Goal: Task Accomplishment & Management: Complete application form

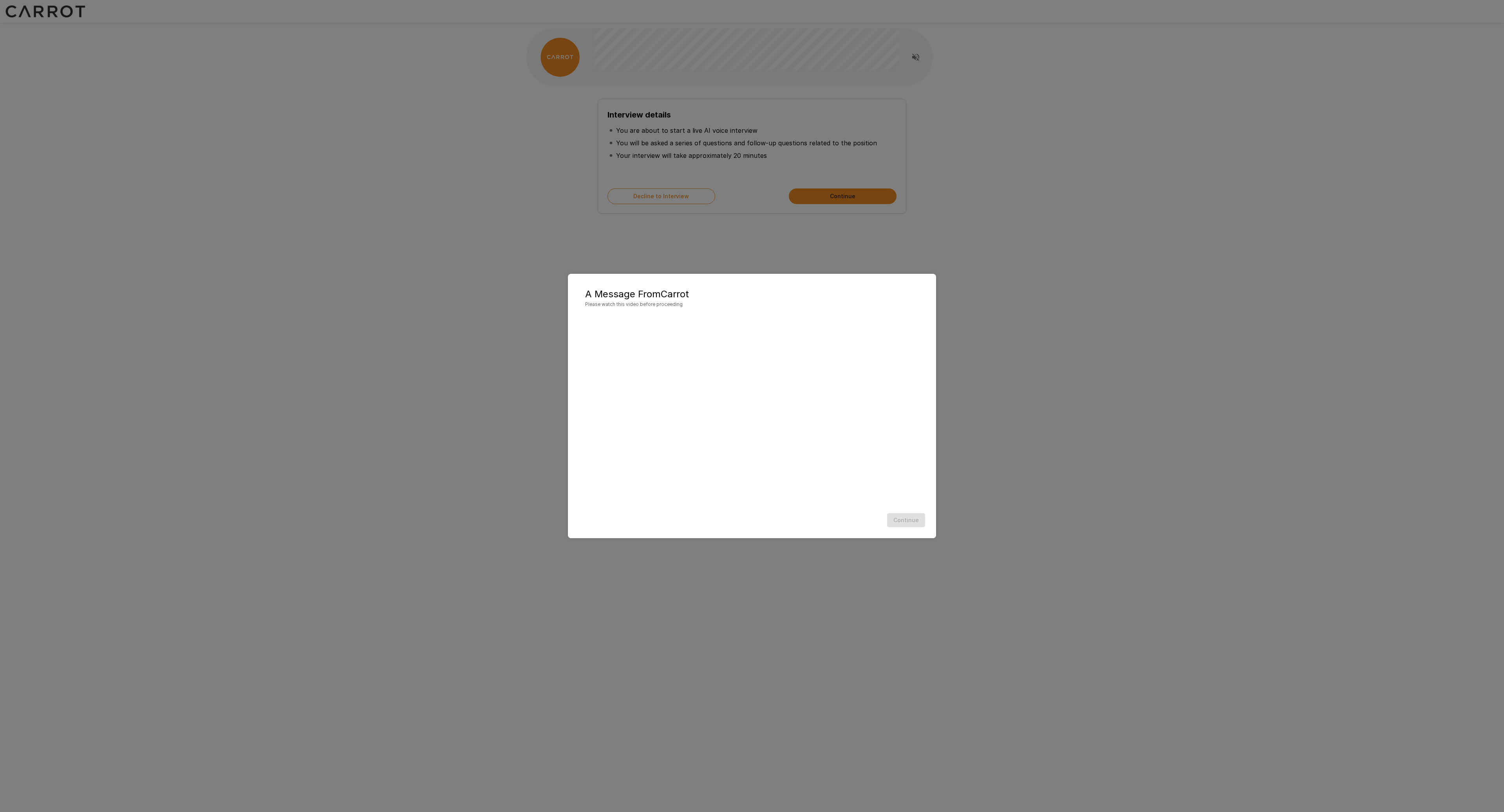
click at [912, 527] on div "Continue" at bounding box center [752, 519] width 352 height 21
click at [907, 518] on div "Continue" at bounding box center [752, 519] width 352 height 21
click at [895, 516] on button "Continue" at bounding box center [906, 519] width 38 height 15
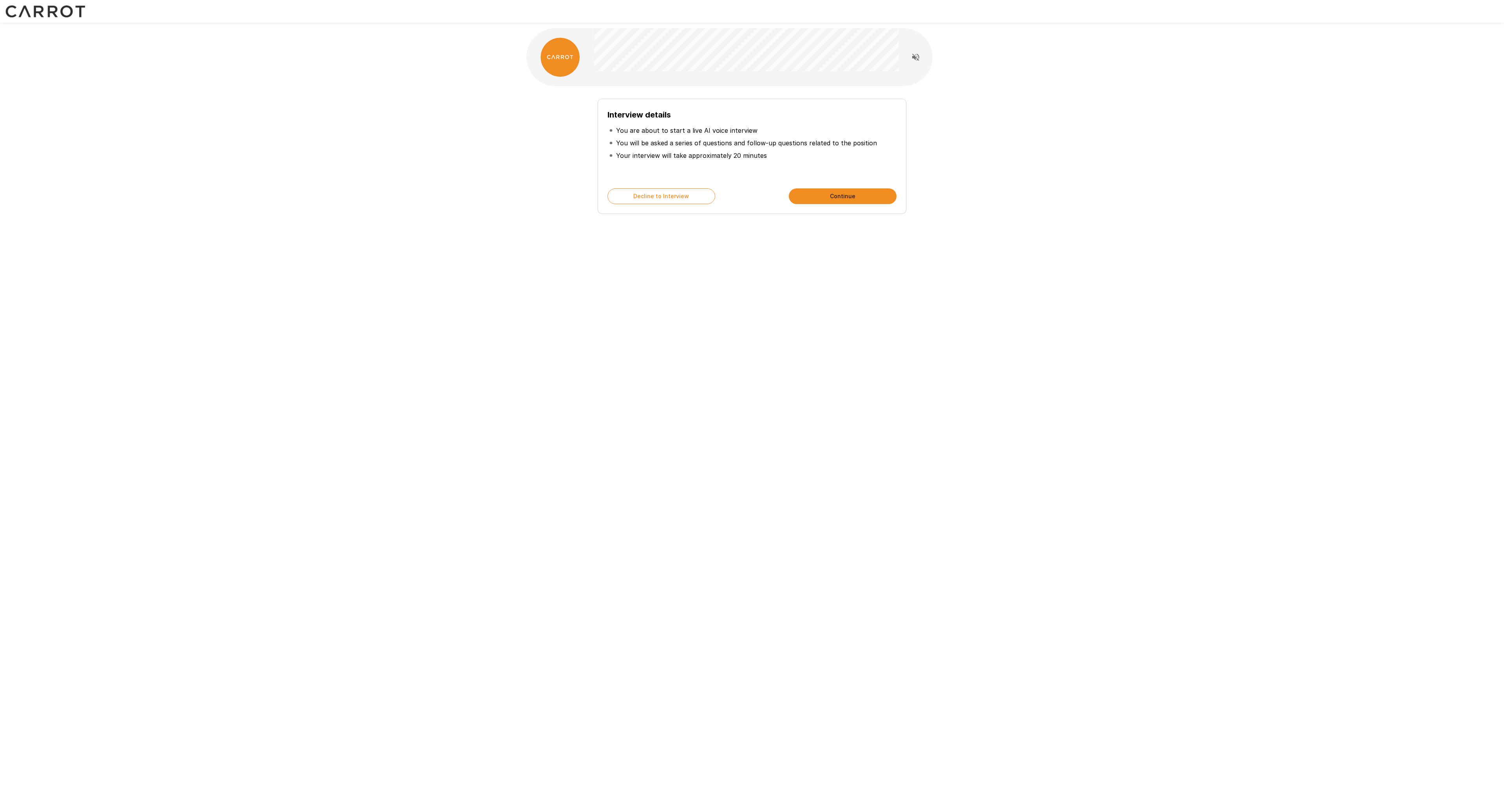
drag, startPoint x: 853, startPoint y: 266, endPoint x: 848, endPoint y: 265, distance: 5.1
click at [852, 263] on div "Interview details You are about to start a live AI voice interview You will be …" at bounding box center [752, 140] width 470 height 280
click at [685, 140] on p "You will be asked a series of questions and follow-up questions related to the …" at bounding box center [747, 143] width 261 height 10
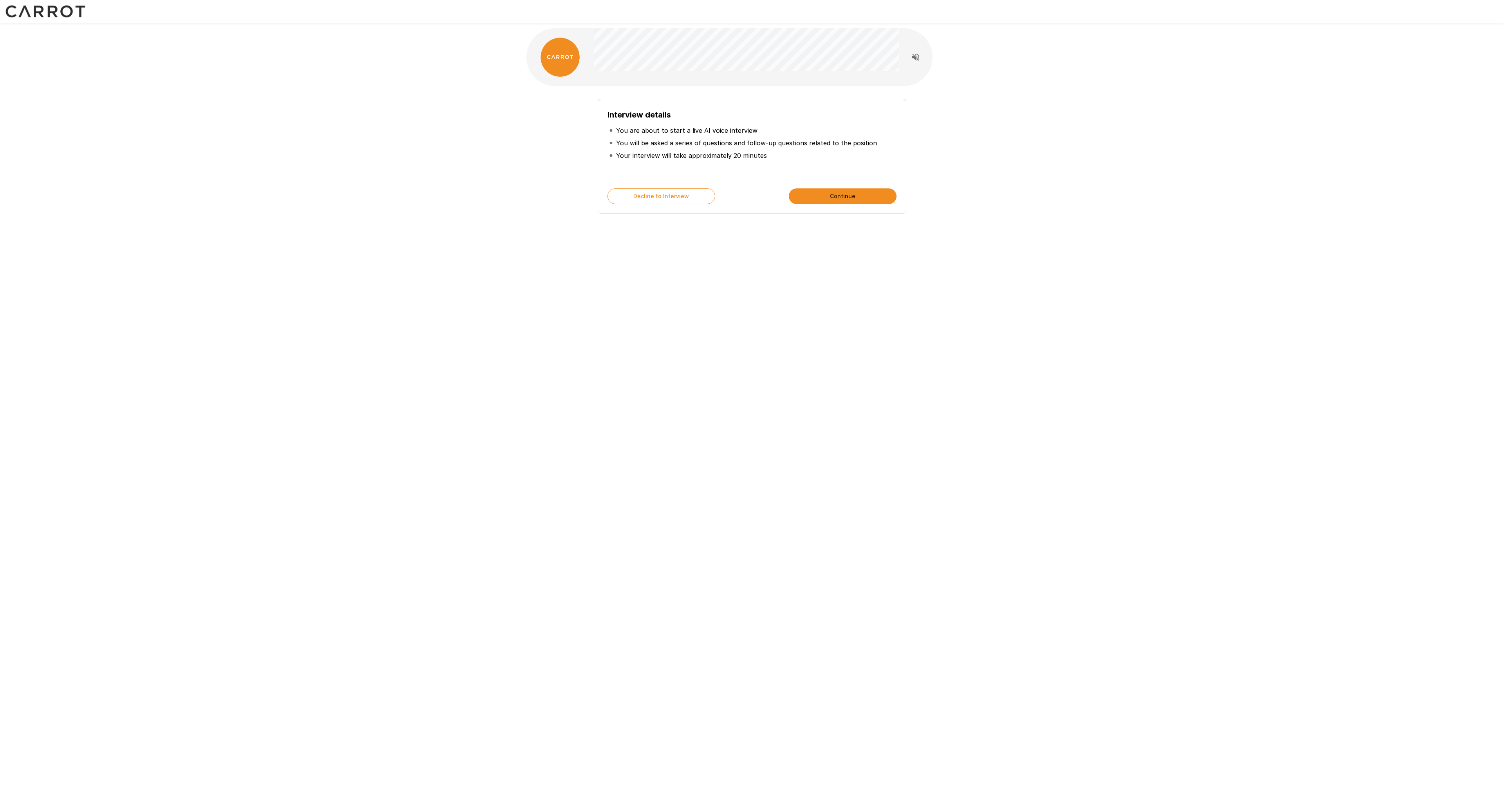
click at [693, 152] on p "Your interview will take approximately 20 minutes" at bounding box center [692, 156] width 151 height 10
click at [693, 145] on p "You will be asked a series of questions and follow-up questions related to the …" at bounding box center [747, 143] width 261 height 10
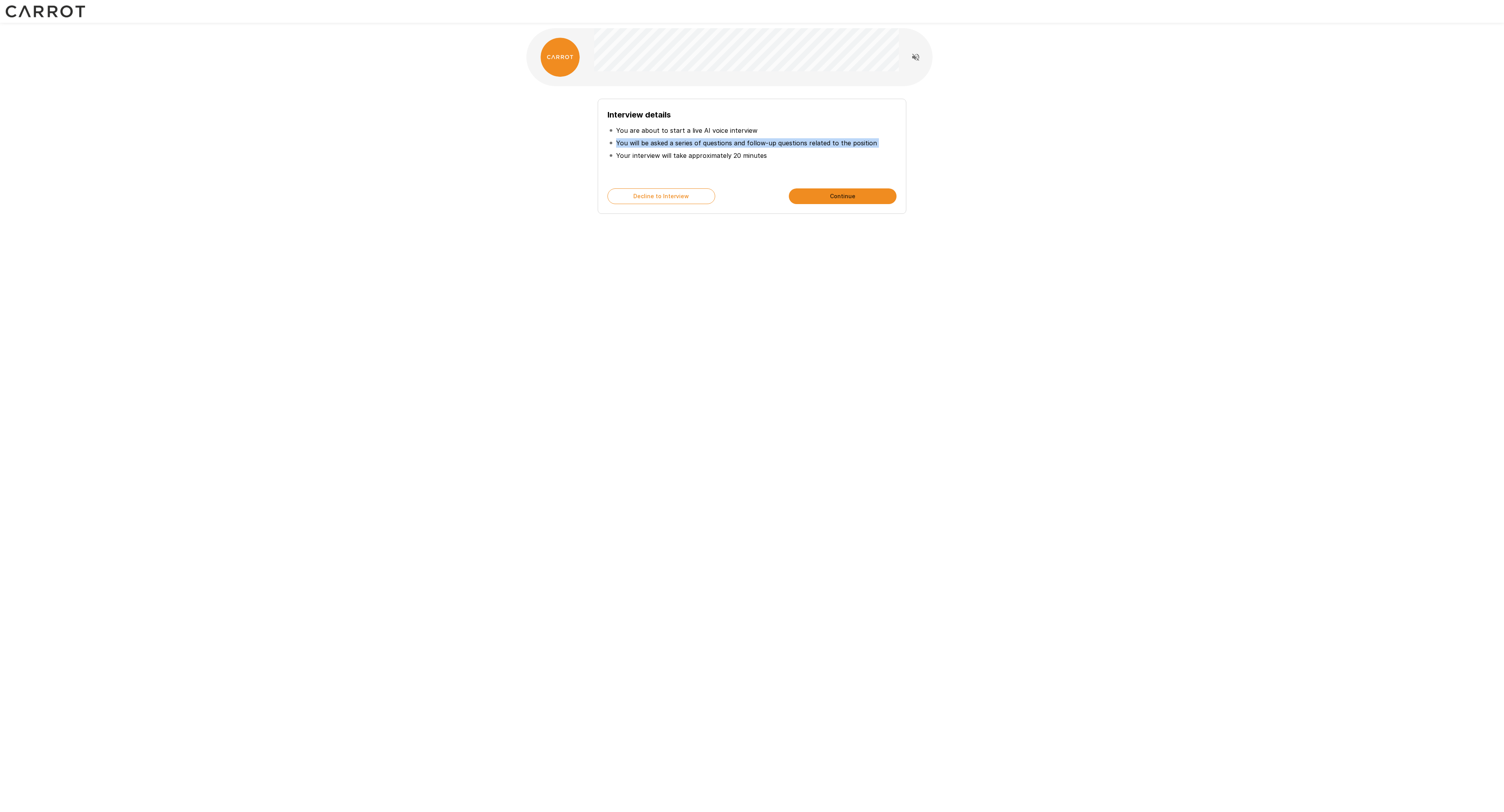
click at [693, 145] on p "You will be asked a series of questions and follow-up questions related to the …" at bounding box center [747, 143] width 261 height 10
click at [693, 144] on p "You will be asked a series of questions and follow-up questions related to the …" at bounding box center [747, 143] width 261 height 10
click at [693, 143] on p "You will be asked a series of questions and follow-up questions related to the …" at bounding box center [747, 143] width 261 height 10
click at [693, 142] on p "You will be asked a series of questions and follow-up questions related to the …" at bounding box center [747, 143] width 261 height 10
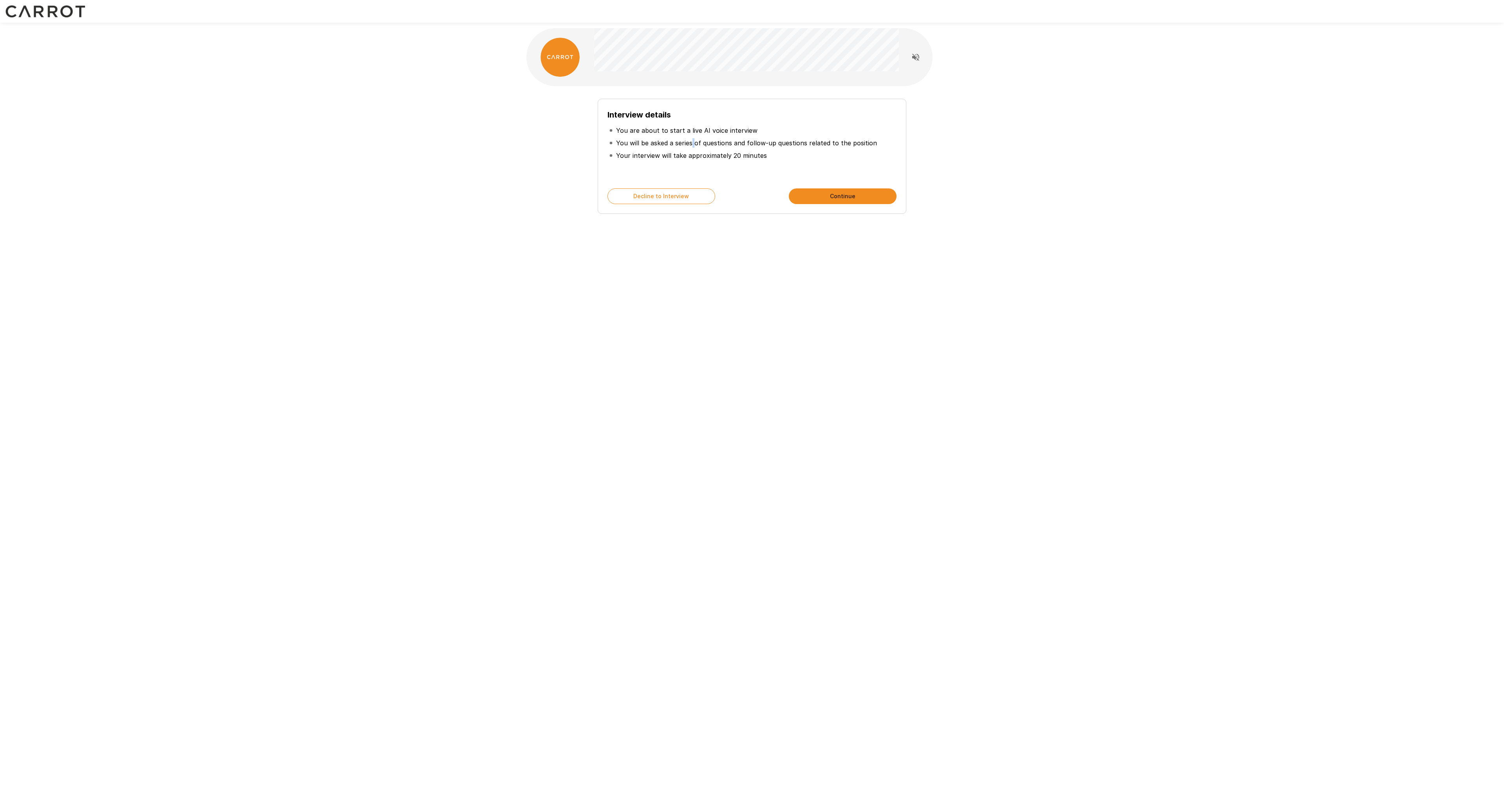
click at [693, 142] on p "You will be asked a series of questions and follow-up questions related to the …" at bounding box center [747, 143] width 261 height 10
click at [693, 136] on li "You are about to start a live AI voice interview" at bounding box center [752, 130] width 289 height 13
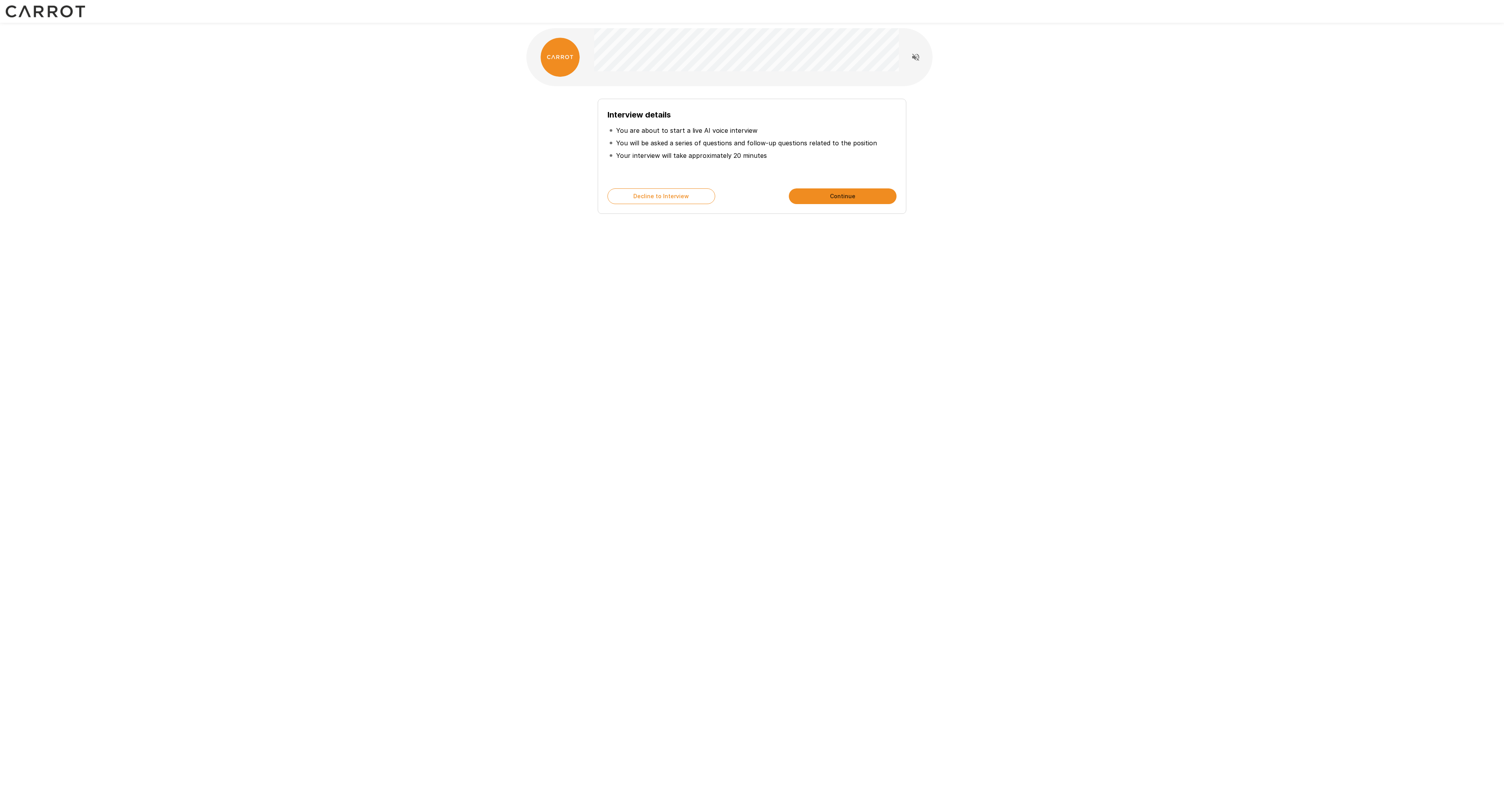
click at [697, 146] on p "You will be asked a series of questions and follow-up questions related to the …" at bounding box center [747, 143] width 261 height 10
click at [698, 154] on p "Your interview will take approximately 20 minutes" at bounding box center [692, 156] width 151 height 10
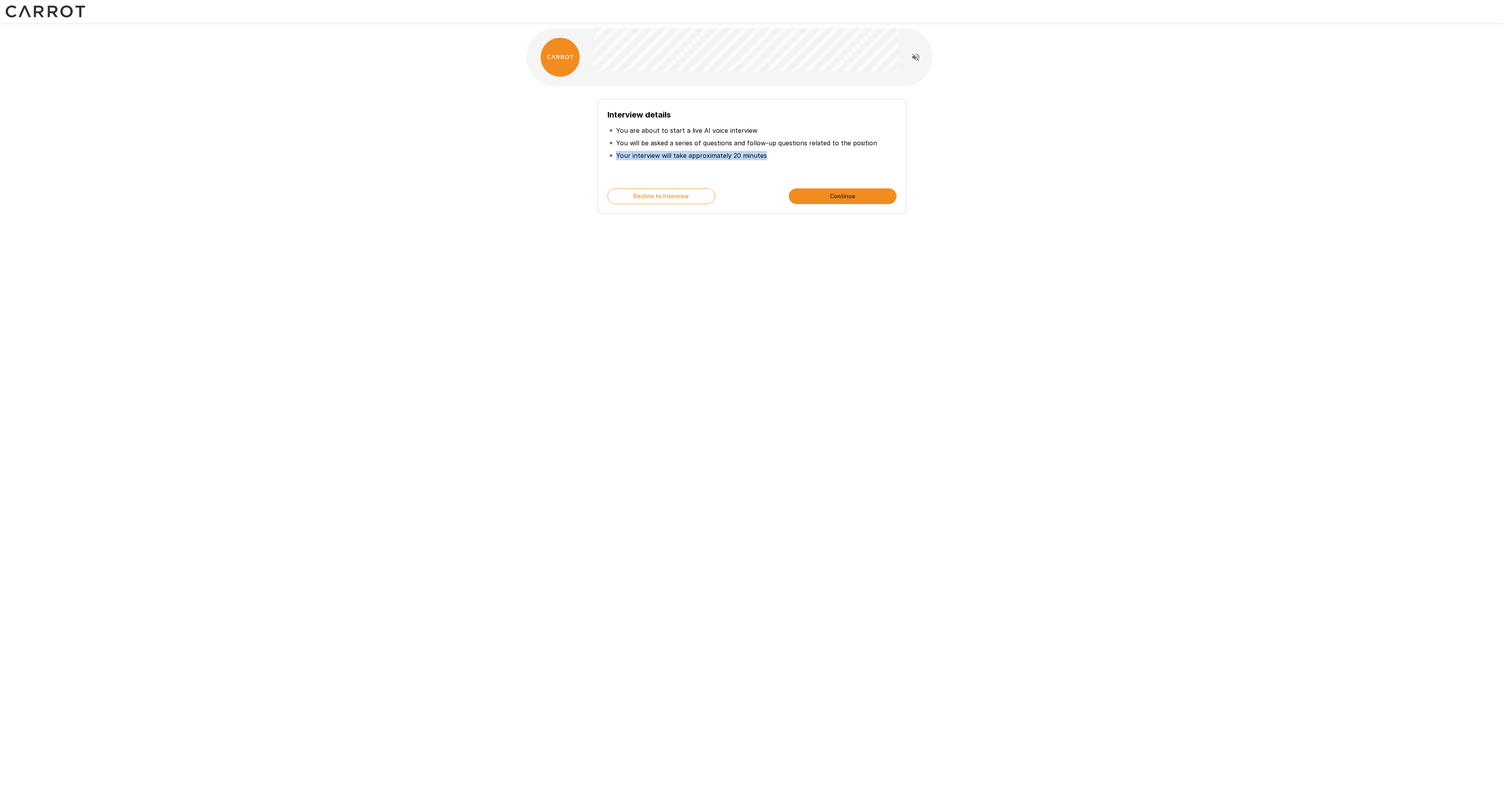
click at [698, 154] on p "Your interview will take approximately 20 minutes" at bounding box center [692, 156] width 151 height 10
click at [1057, 210] on div "Interview details You are about to start a live AI voice interview You will be …" at bounding box center [752, 140] width 1504 height 280
drag, startPoint x: 765, startPoint y: 161, endPoint x: 762, endPoint y: 168, distance: 7.6
click at [761, 168] on div "Interview details You are about to start a live AI voice interview You will be …" at bounding box center [752, 144] width 289 height 70
click at [776, 200] on div "Decline to Interview Continue" at bounding box center [752, 197] width 289 height 16
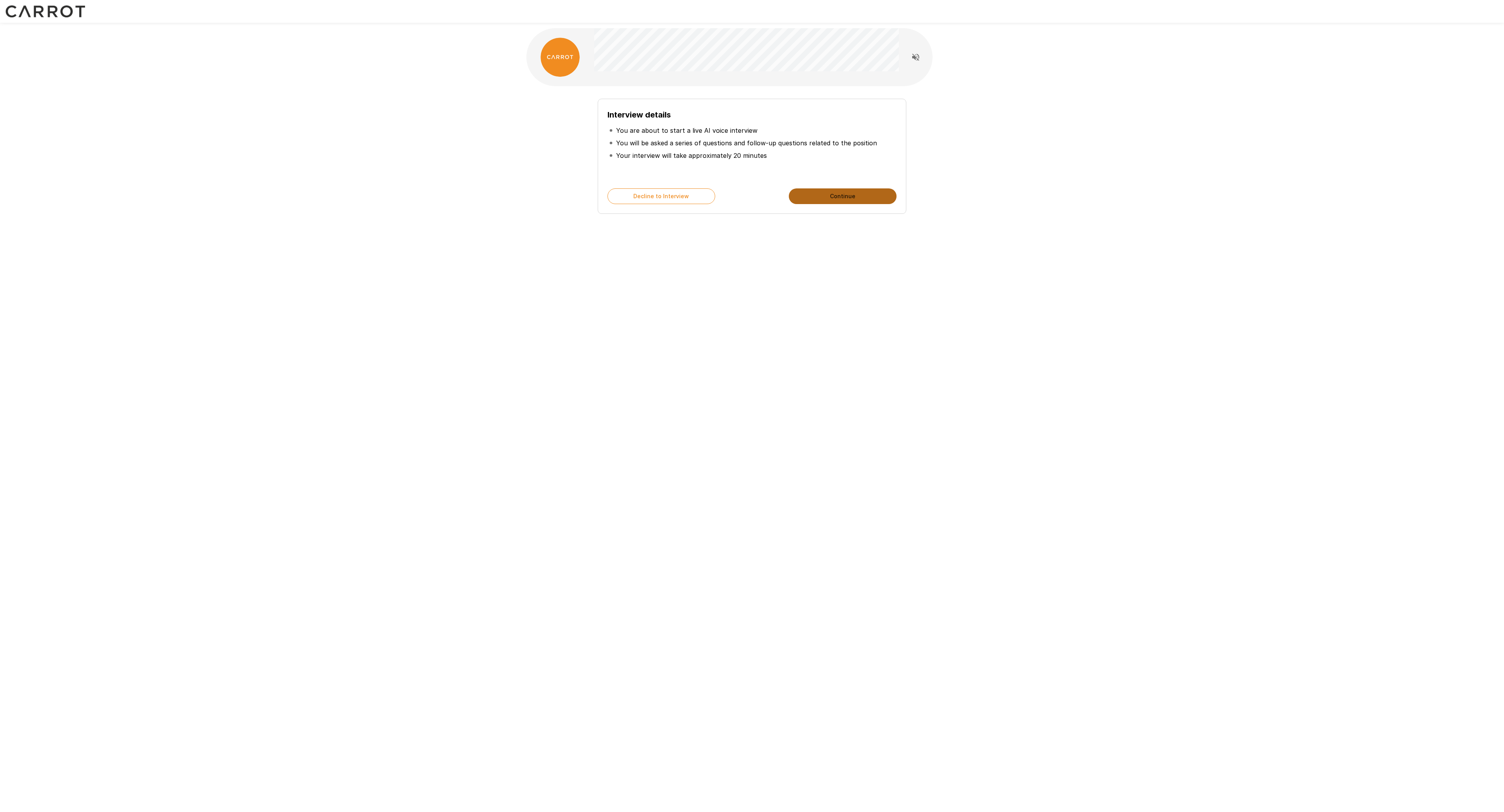
click at [835, 196] on button "Continue" at bounding box center [843, 197] width 108 height 16
click at [835, 197] on button "Start My Interview" at bounding box center [843, 197] width 108 height 16
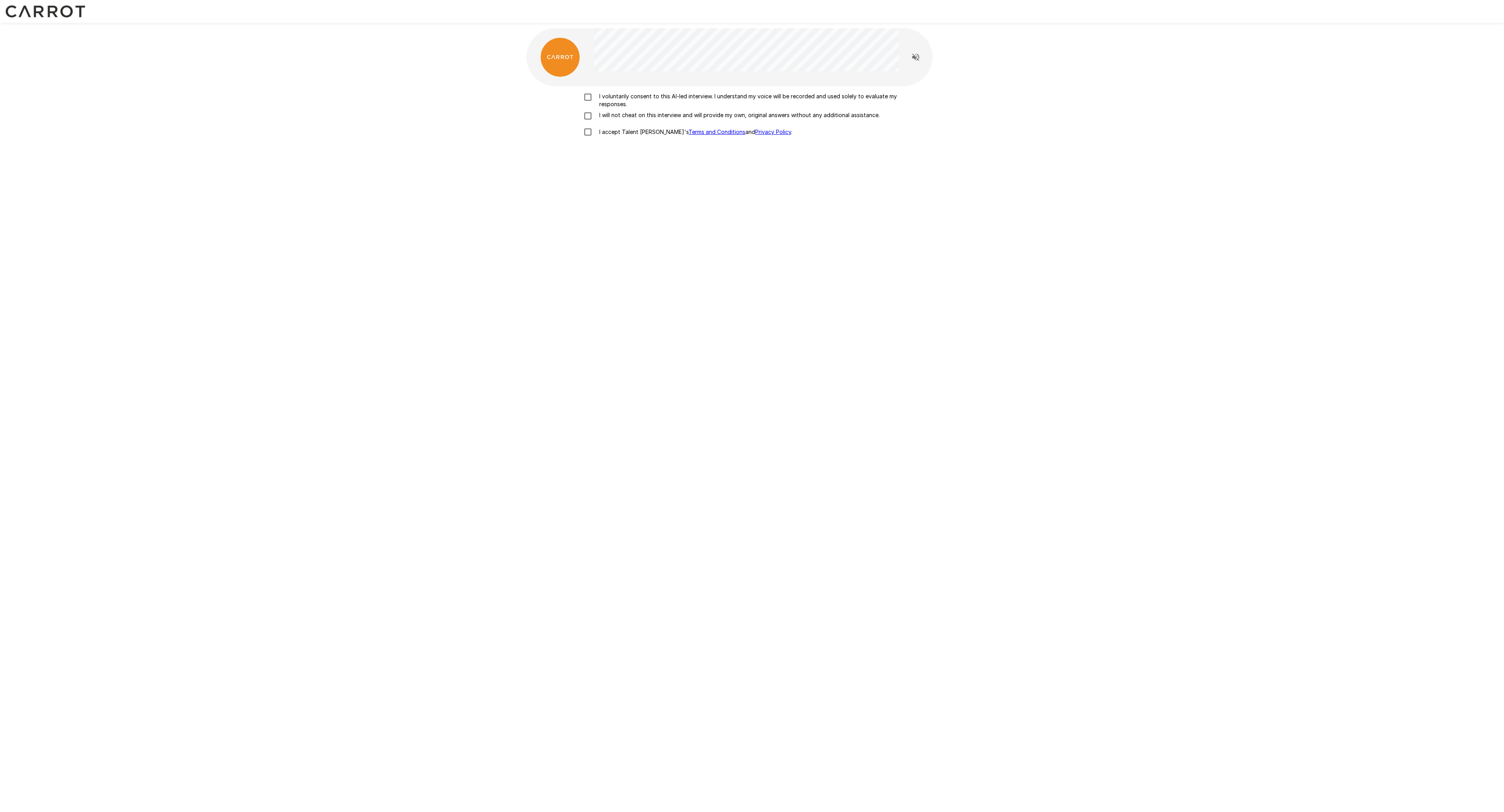
click at [611, 100] on p "I voluntarily consent to this AI-led interview. I understand my voice will be r…" at bounding box center [759, 100] width 328 height 16
click at [608, 117] on p "I will not cheat on this interview and will provide my own, original answers wi…" at bounding box center [738, 115] width 284 height 8
click at [609, 133] on p "I accept Talent Llama's Terms and Conditions and Privacy Policy ." at bounding box center [694, 132] width 197 height 8
click at [641, 108] on div "Your microphone is disabled. Please enable your microphone and refresh the scre…" at bounding box center [698, 108] width 297 height 14
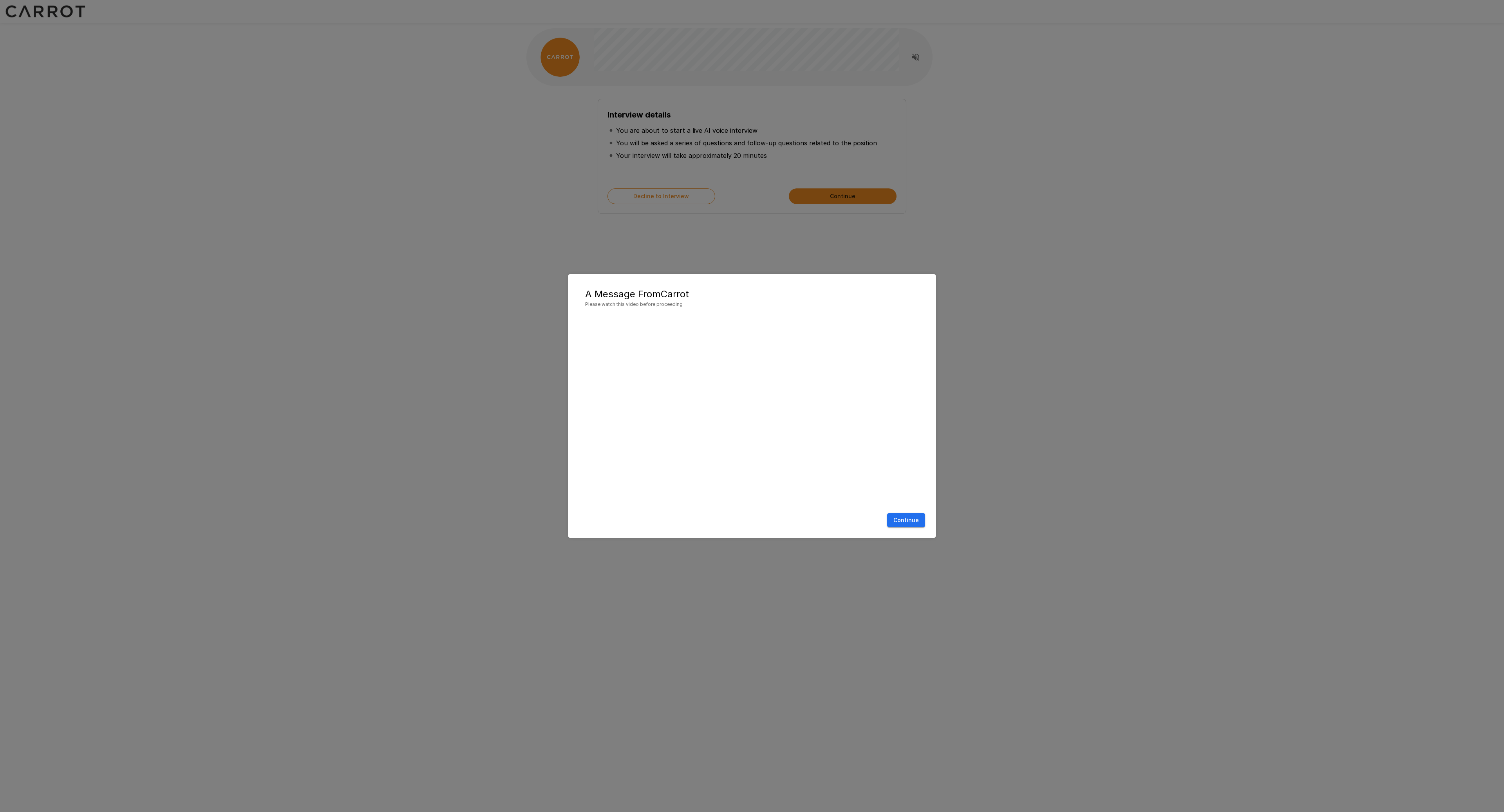
click at [914, 522] on button "Continue" at bounding box center [906, 519] width 38 height 15
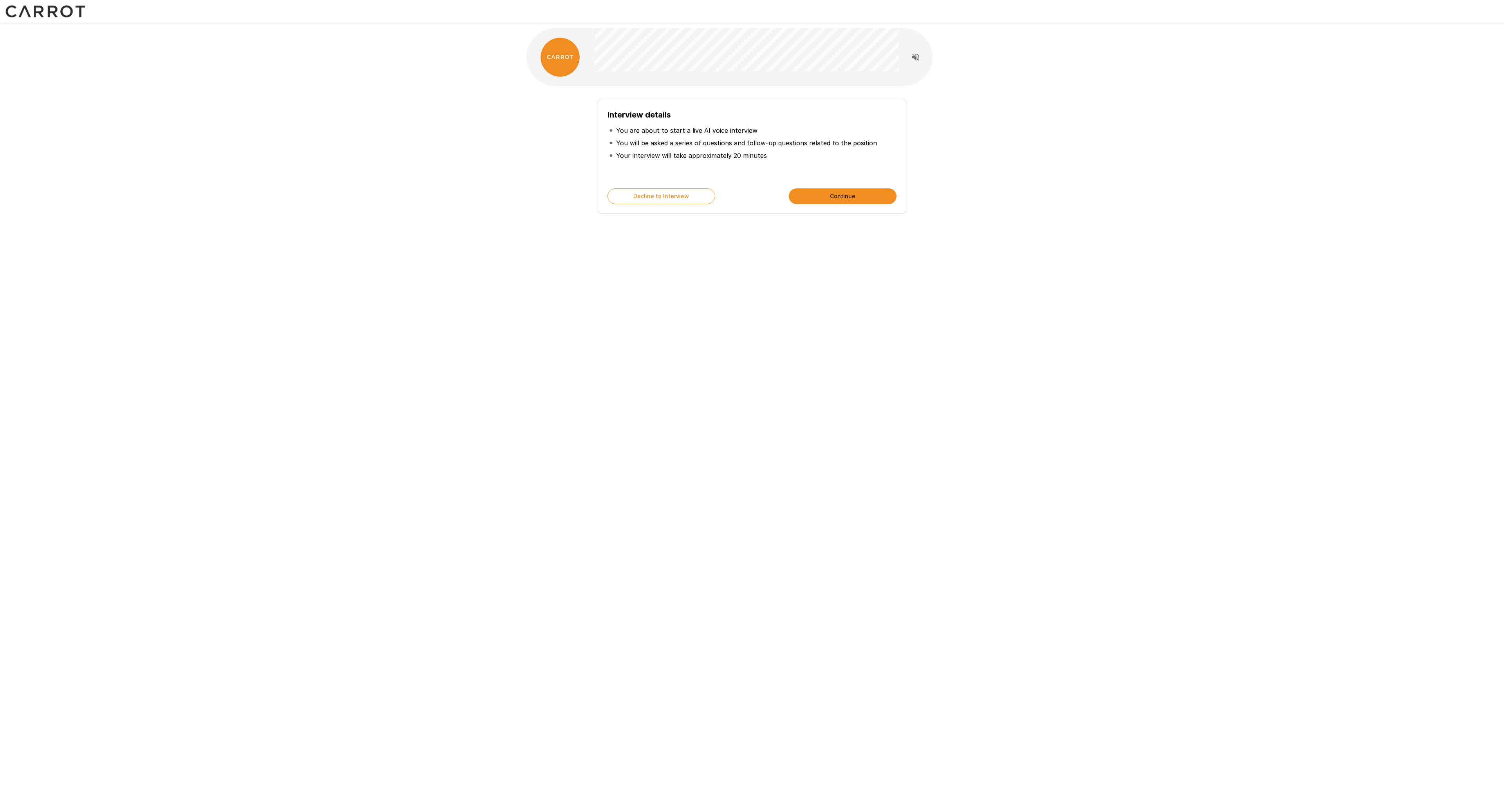
click at [835, 198] on button "Continue" at bounding box center [843, 197] width 108 height 16
click at [835, 199] on button "Continue" at bounding box center [843, 197] width 108 height 16
click at [834, 198] on button "Start My Interview" at bounding box center [843, 197] width 108 height 16
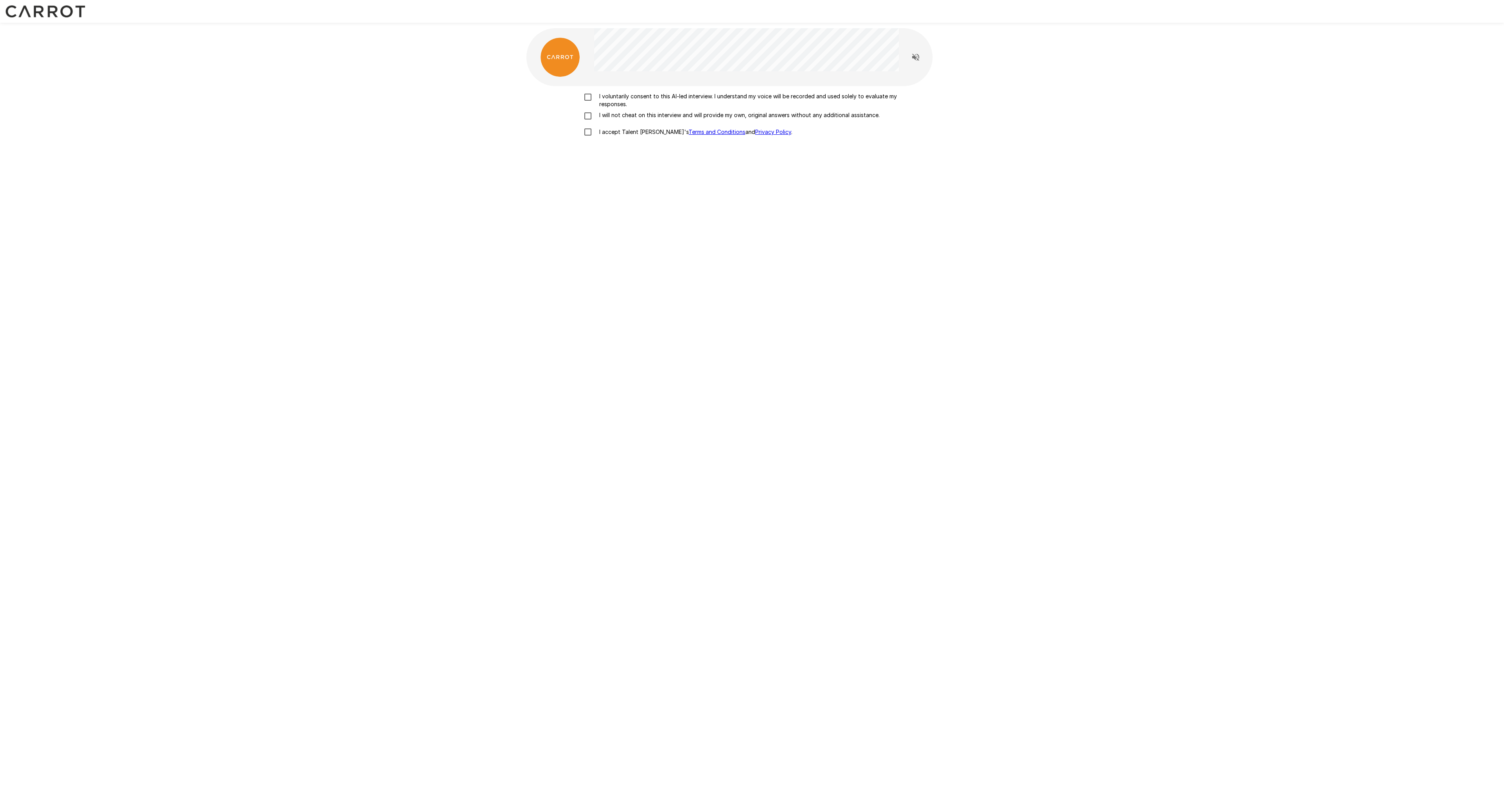
click at [616, 132] on p "I accept Talent Llama's Terms and Conditions and Privacy Policy ." at bounding box center [694, 132] width 197 height 8
click at [615, 120] on label "I will not cheat on this interview and will provide my own, original answers wi…" at bounding box center [752, 116] width 344 height 10
click at [623, 99] on p "I voluntarily consent to this AI-led interview. I understand my voice will be r…" at bounding box center [759, 100] width 328 height 16
click at [767, 227] on button "Start Microphone Test" at bounding box center [752, 230] width 108 height 16
click at [766, 229] on button "Stop & Submit" at bounding box center [752, 230] width 108 height 16
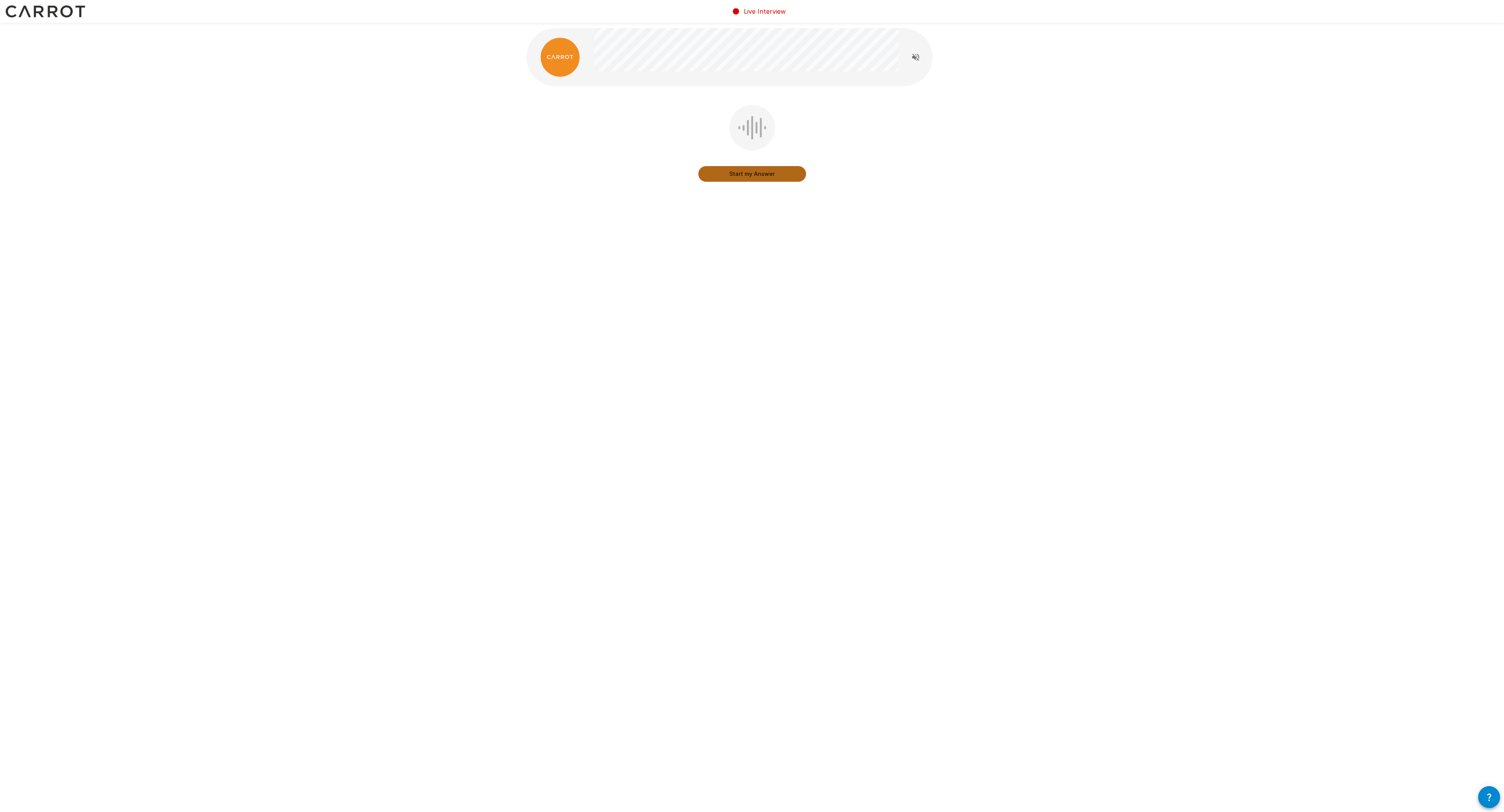
click at [752, 179] on button "Start my Answer" at bounding box center [752, 174] width 108 height 16
click at [750, 177] on button "Stop & Submit" at bounding box center [752, 174] width 108 height 16
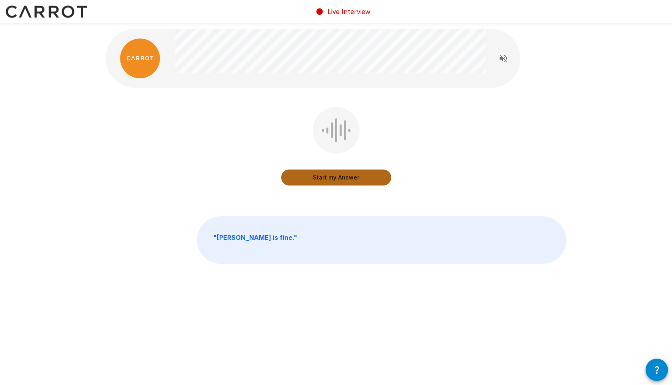
click at [327, 183] on button "Start my Answer" at bounding box center [336, 178] width 110 height 16
click at [362, 172] on button "Stop & Submit" at bounding box center [336, 178] width 110 height 16
click at [343, 174] on button "Start my Answer" at bounding box center [336, 178] width 110 height 16
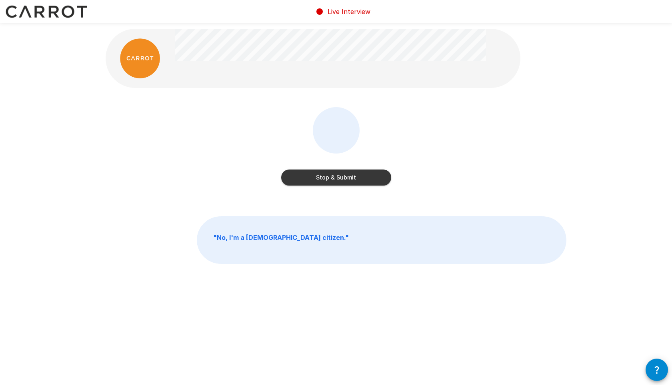
click at [360, 177] on button "Stop & Submit" at bounding box center [336, 178] width 110 height 16
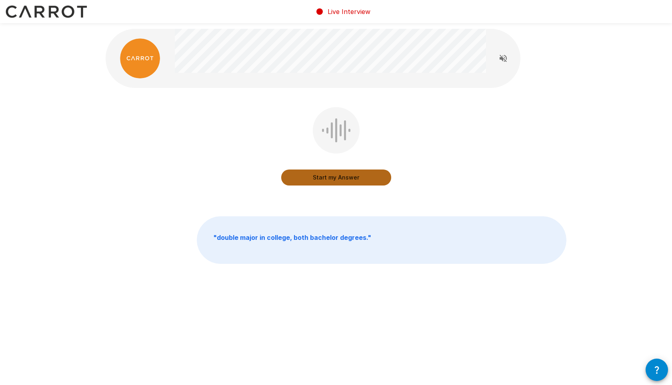
click at [360, 175] on button "Start my Answer" at bounding box center [336, 178] width 110 height 16
click at [360, 175] on button "Stop & Submit" at bounding box center [336, 178] width 110 height 16
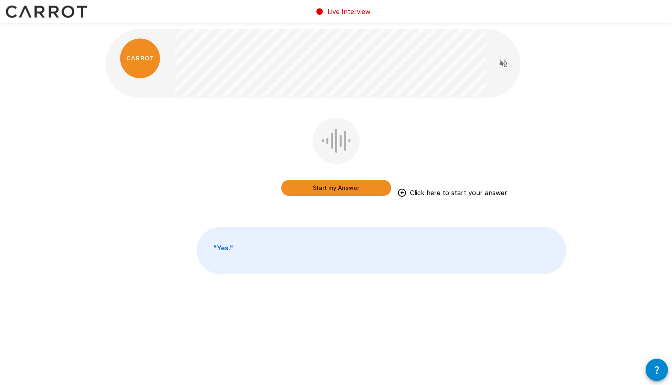
click at [346, 190] on button "Start my Answer" at bounding box center [336, 188] width 110 height 16
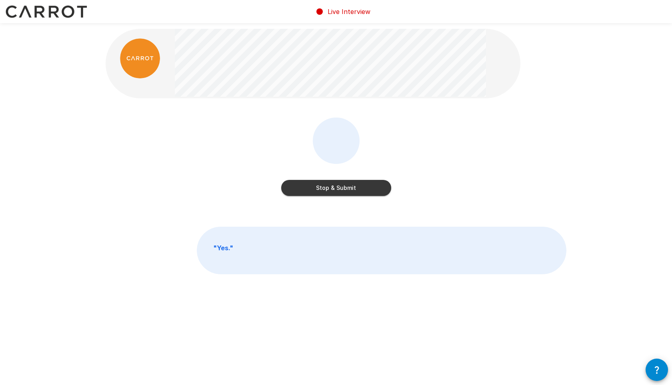
click at [321, 189] on button "Stop & Submit" at bounding box center [336, 188] width 110 height 16
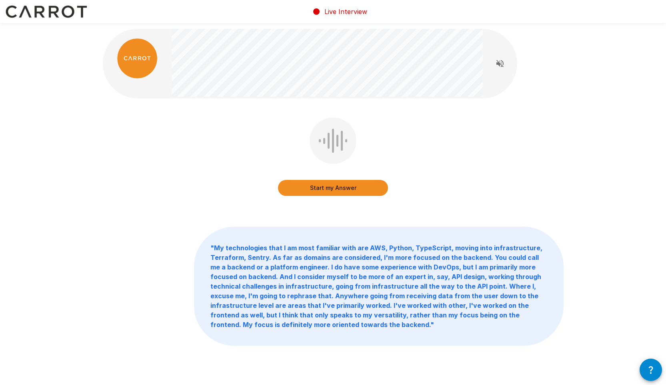
click at [340, 192] on button "Start my Answer" at bounding box center [333, 188] width 110 height 16
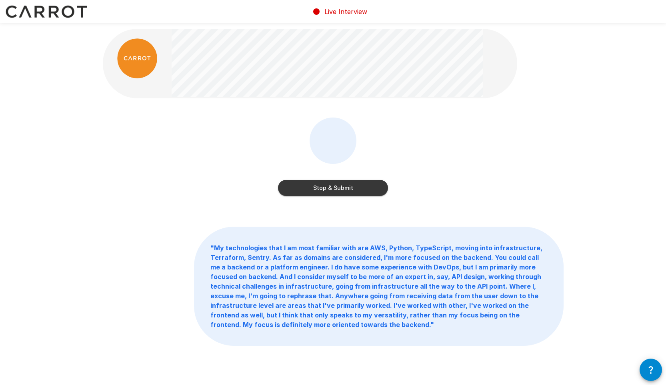
click at [353, 182] on button "Stop & Submit" at bounding box center [333, 188] width 110 height 16
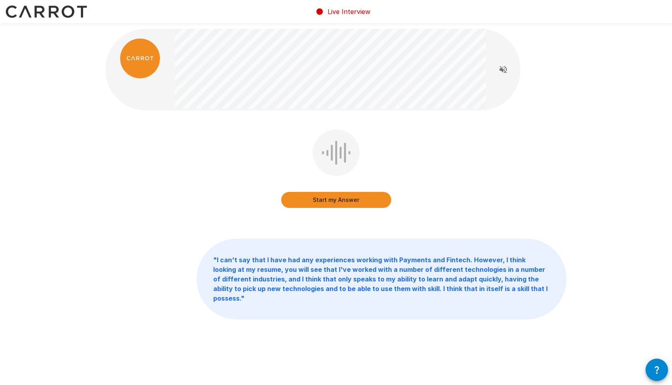
click at [341, 196] on button "Start my Answer" at bounding box center [336, 200] width 110 height 16
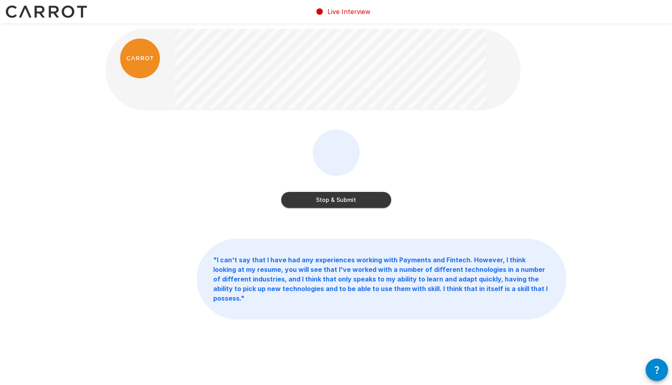
click at [336, 193] on button "Stop & Submit" at bounding box center [336, 200] width 110 height 16
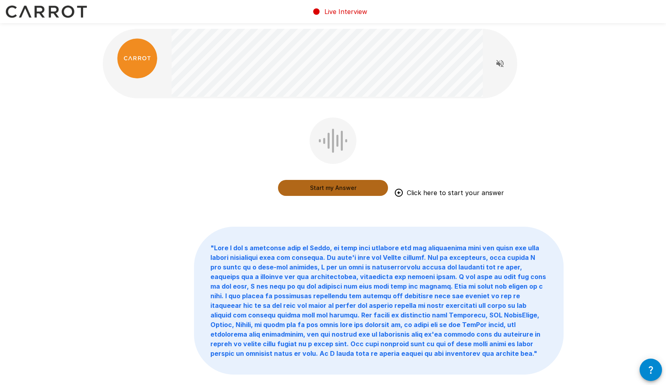
click at [349, 189] on button "Start my Answer" at bounding box center [333, 188] width 110 height 16
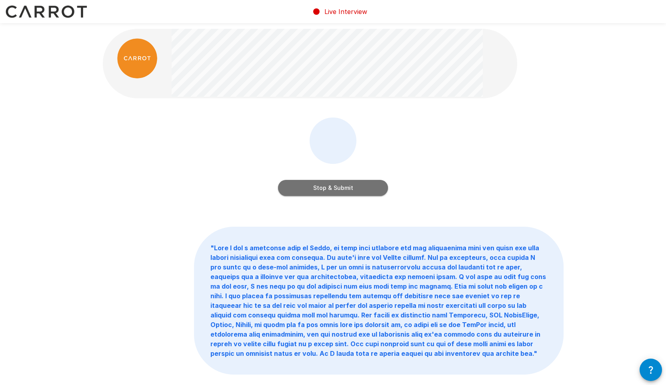
click at [339, 188] on button "Stop & Submit" at bounding box center [333, 188] width 110 height 16
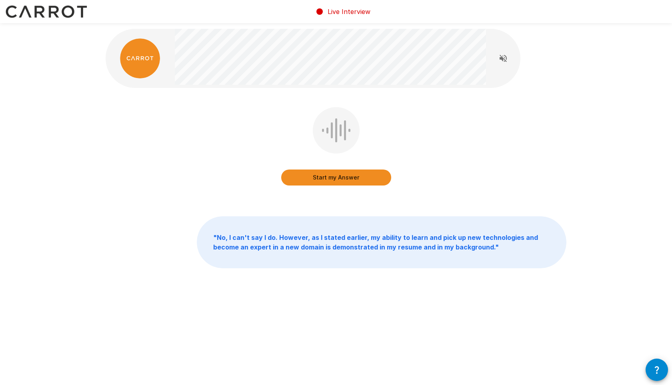
click at [340, 182] on button "Start my Answer" at bounding box center [336, 178] width 110 height 16
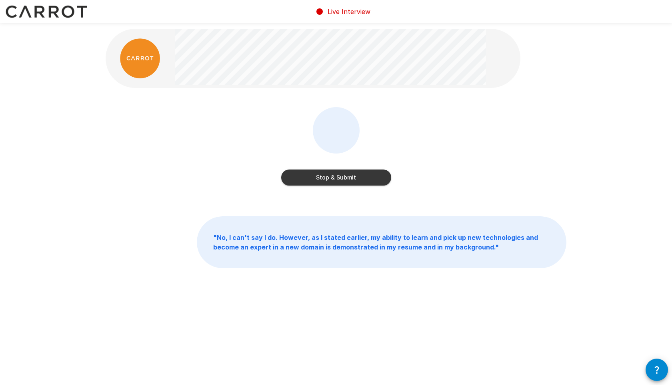
click at [377, 177] on button "Stop & Submit" at bounding box center [336, 178] width 110 height 16
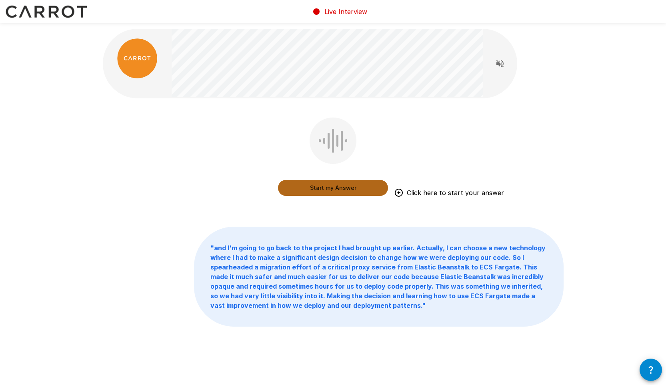
click at [338, 190] on button "Start my Answer" at bounding box center [333, 188] width 110 height 16
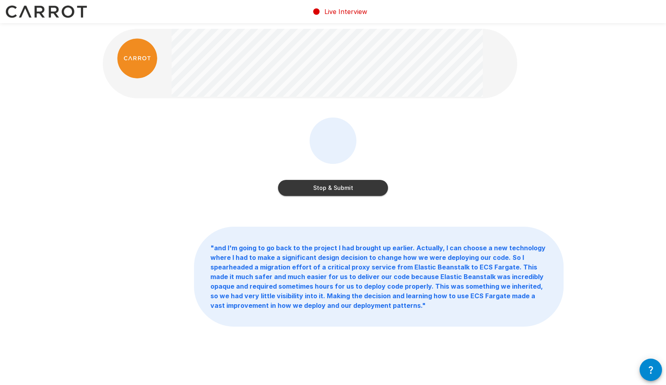
click at [340, 182] on button "Stop & Submit" at bounding box center [333, 188] width 110 height 16
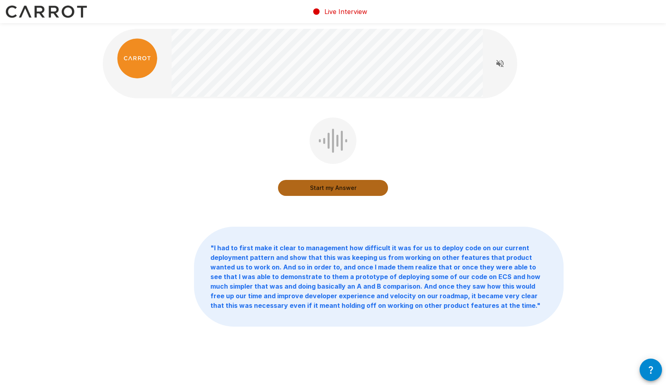
click at [335, 191] on button "Start my Answer" at bounding box center [333, 188] width 110 height 16
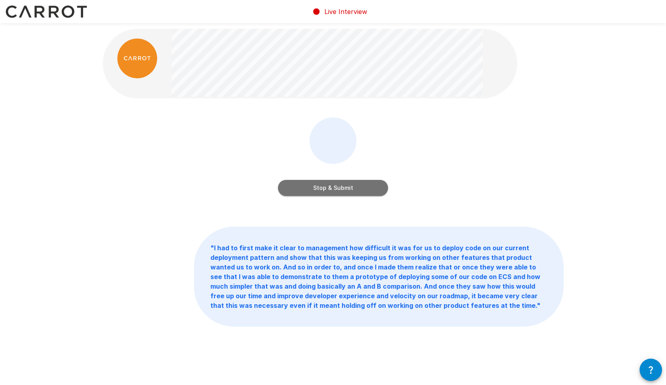
click at [343, 184] on button "Stop & Submit" at bounding box center [333, 188] width 110 height 16
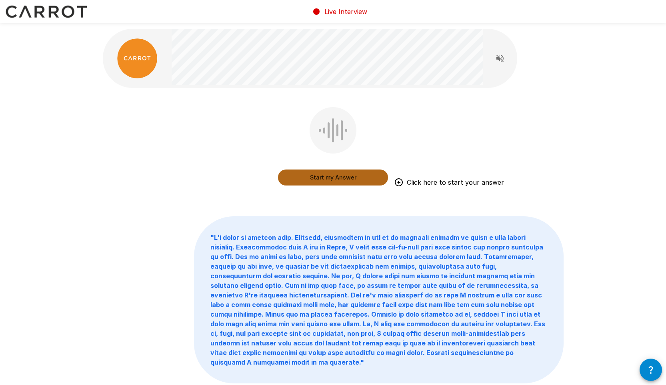
click at [331, 175] on button "Start my Answer" at bounding box center [333, 178] width 110 height 16
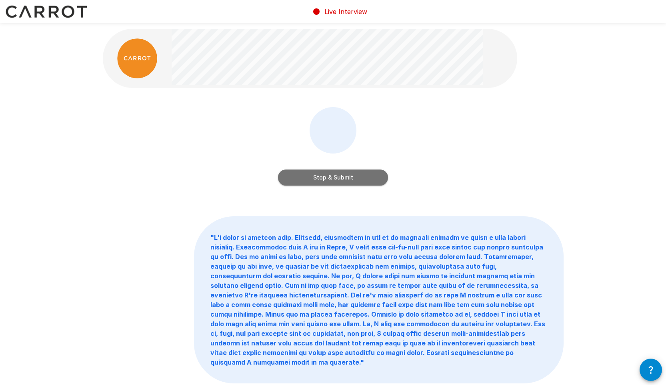
click at [328, 184] on button "Stop & Submit" at bounding box center [333, 178] width 110 height 16
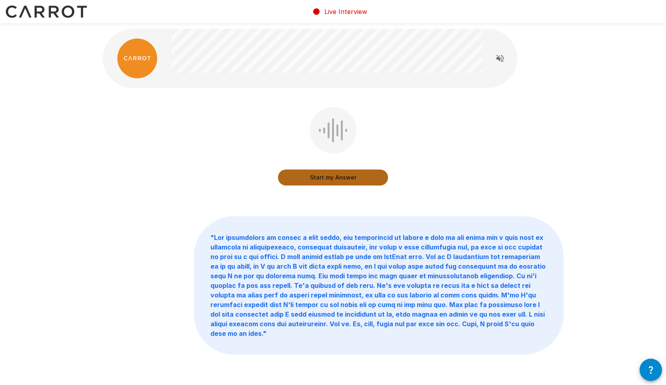
click at [362, 182] on button "Start my Answer" at bounding box center [333, 178] width 110 height 16
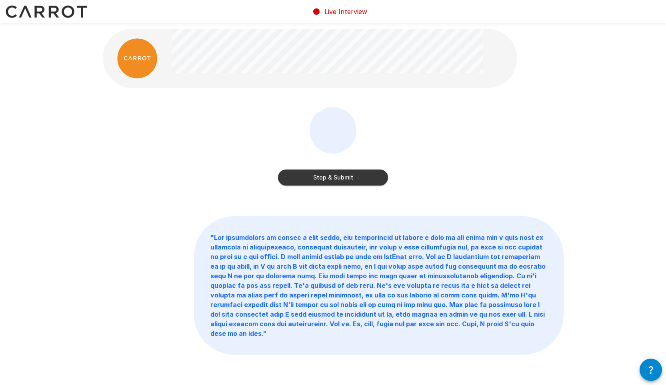
click at [379, 179] on button "Stop & Submit" at bounding box center [333, 178] width 110 height 16
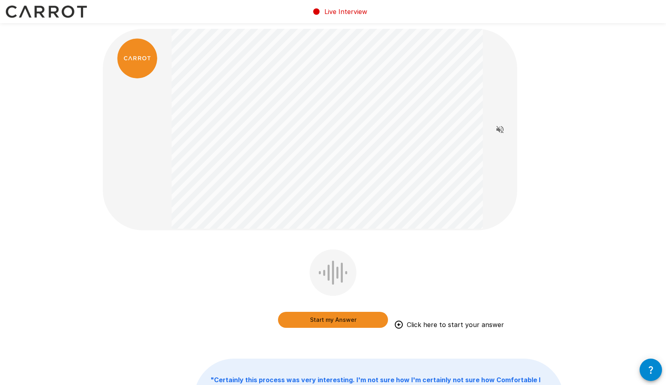
scroll to position [27, 0]
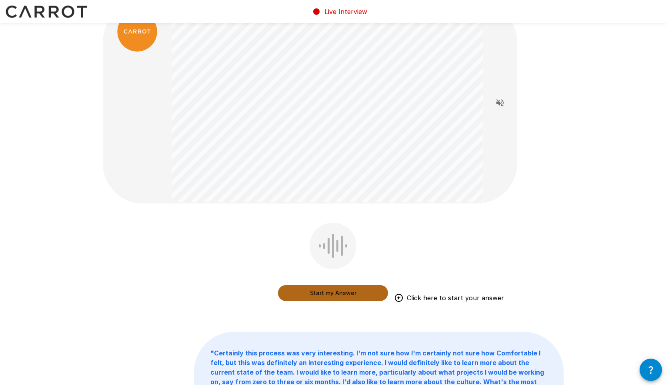
click at [358, 291] on button "Start my Answer" at bounding box center [333, 293] width 110 height 16
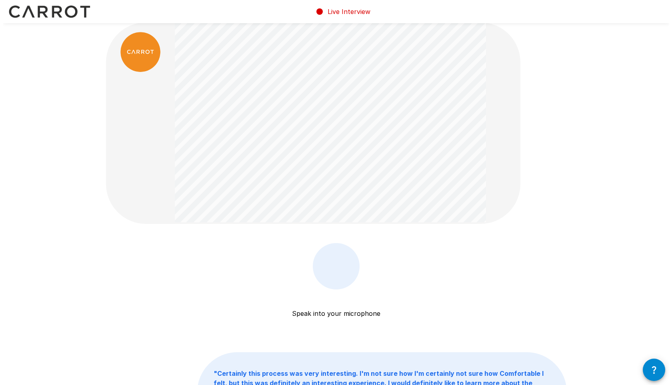
scroll to position [0, 0]
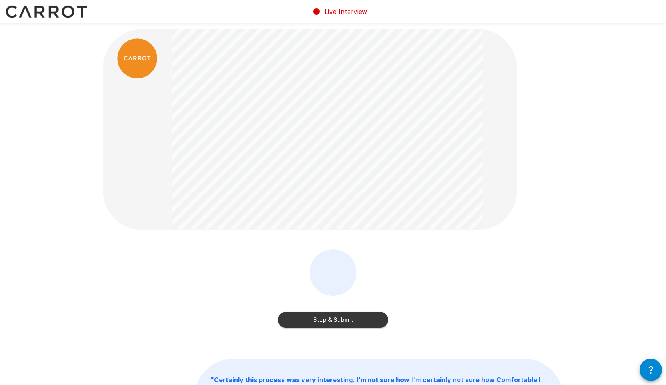
click at [370, 317] on button "Stop & Submit" at bounding box center [333, 320] width 110 height 16
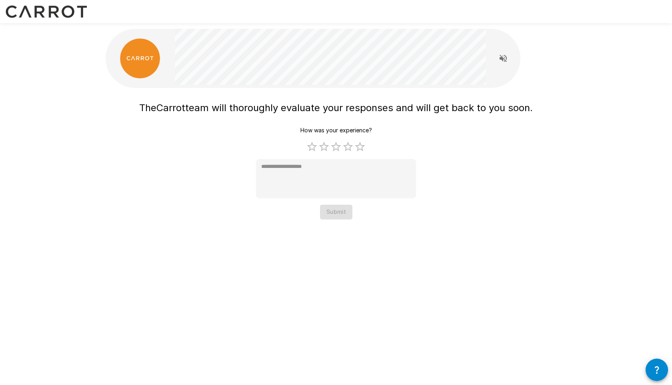
drag, startPoint x: 528, startPoint y: 99, endPoint x: 516, endPoint y: 94, distance: 13.5
click at [520, 96] on div "The Carrot team will thoroughly evaluate your responses and will get back to yo…" at bounding box center [336, 126] width 480 height 252
click at [335, 148] on label "3 Stars" at bounding box center [336, 147] width 12 height 12
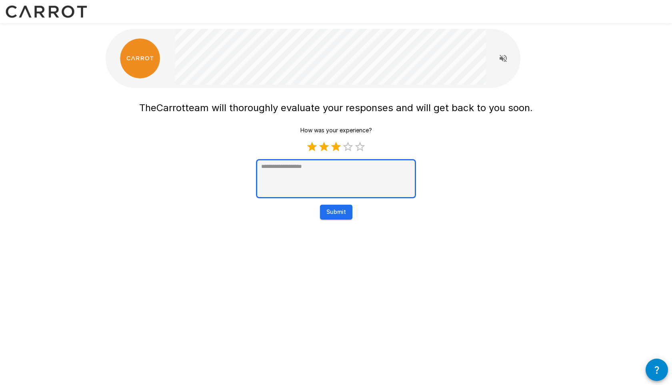
click at [346, 168] on textarea at bounding box center [336, 178] width 160 height 39
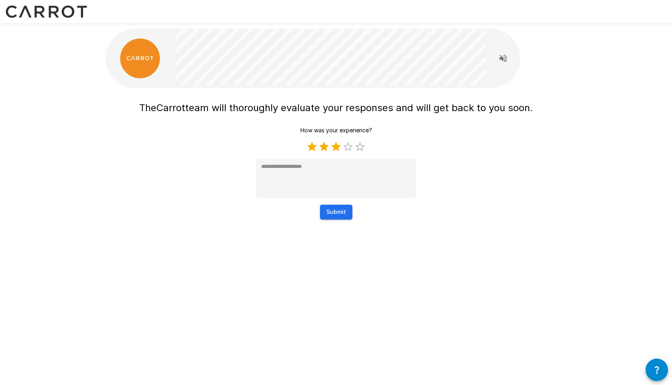
click at [434, 244] on div "The Carrot team will thoroughly evaluate your responses and will get back to yo…" at bounding box center [336, 126] width 480 height 252
type textarea "*"
